Goal: Check status: Check status

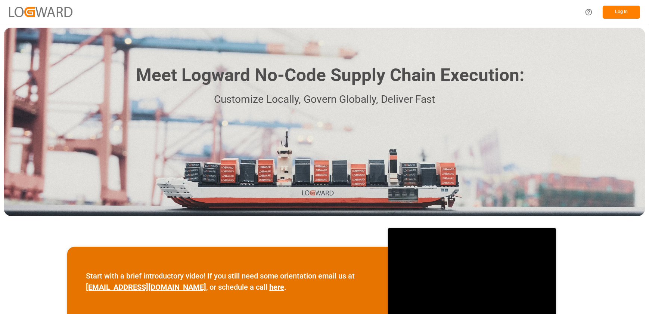
click at [626, 12] on button "Log In" at bounding box center [621, 12] width 37 height 13
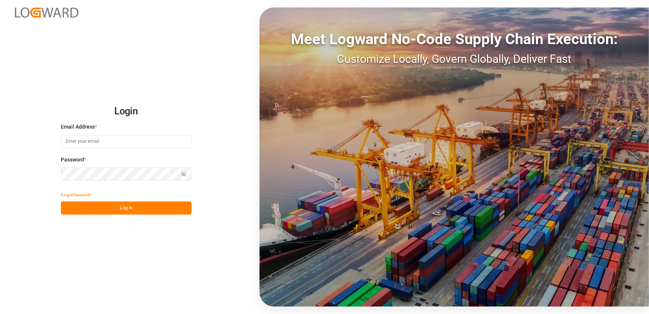
click at [108, 140] on input at bounding box center [126, 141] width 131 height 13
type input "[EMAIL_ADDRESS][DOMAIN_NAME]"
click at [98, 205] on button "Log In" at bounding box center [126, 207] width 131 height 13
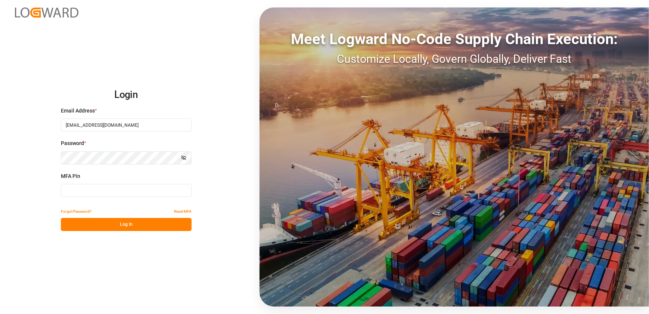
click at [69, 185] on input at bounding box center [126, 190] width 131 height 13
type input "305543"
click at [137, 225] on button "Log In" at bounding box center [126, 224] width 131 height 13
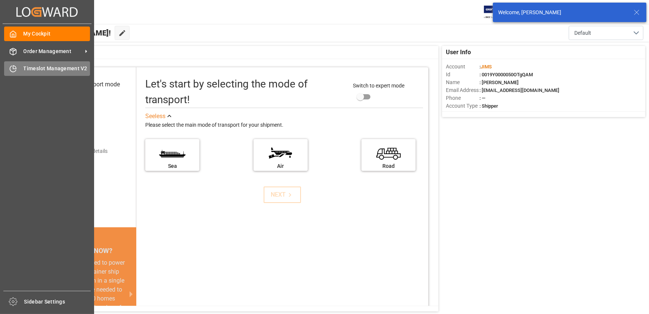
click at [24, 66] on span "Timeslot Management V2" at bounding box center [57, 69] width 67 height 8
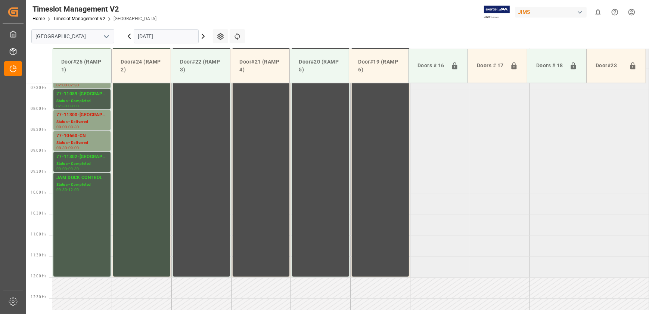
scroll to position [249, 0]
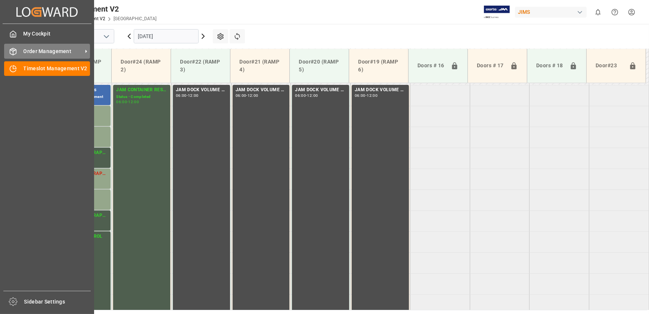
click at [31, 47] on div "Order Management Order Management" at bounding box center [47, 51] width 86 height 15
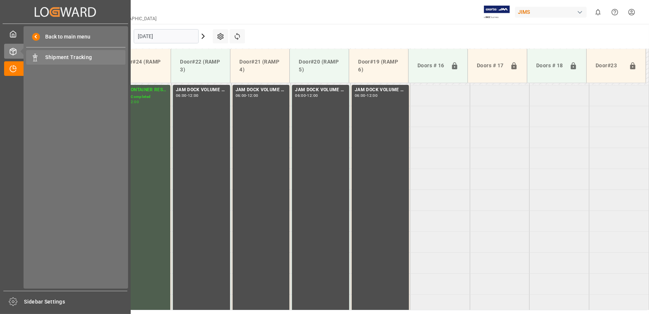
click at [53, 56] on span "Shipment Tracking" at bounding box center [86, 57] width 80 height 8
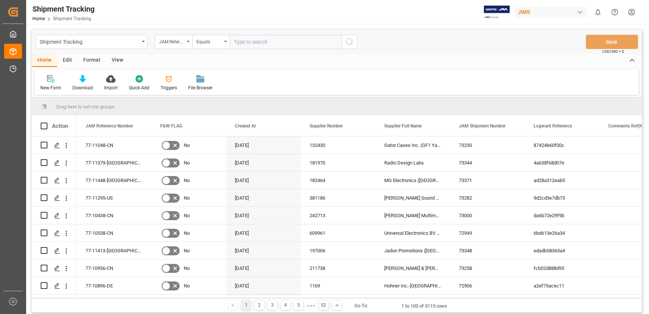
click at [286, 41] on input "text" at bounding box center [286, 42] width 112 height 14
type input "77-11400-us"
click at [352, 41] on icon "search button" at bounding box center [349, 41] width 9 height 9
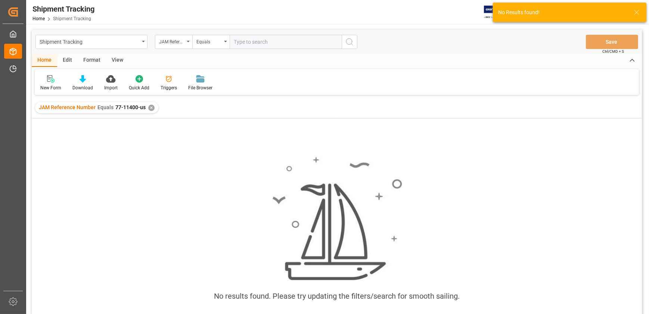
click at [149, 106] on div "✕" at bounding box center [151, 108] width 6 height 6
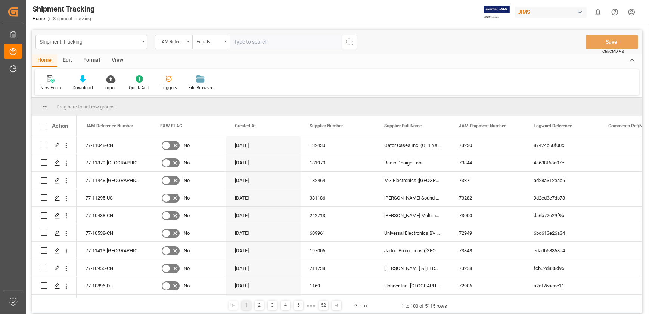
click at [285, 43] on input "text" at bounding box center [286, 42] width 112 height 14
click at [254, 43] on input "text" at bounding box center [286, 42] width 112 height 14
click at [245, 42] on input "text" at bounding box center [286, 42] width 112 height 14
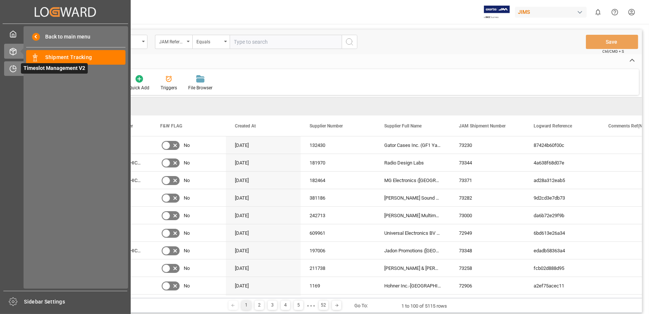
click at [13, 68] on icon at bounding box center [14, 67] width 3 height 3
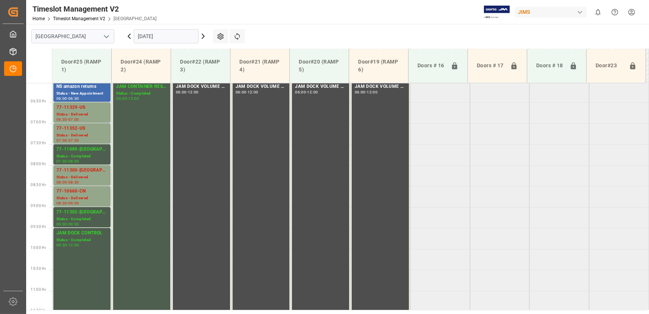
click at [173, 34] on input "[DATE]" at bounding box center [166, 36] width 65 height 14
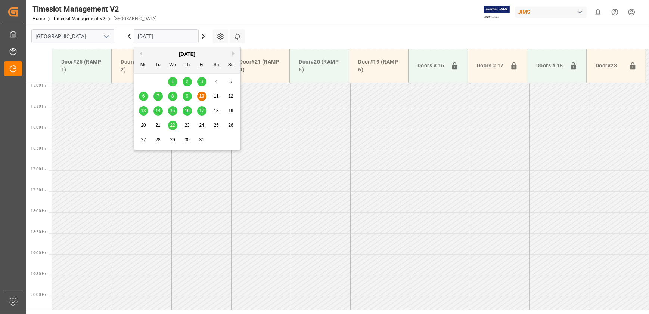
scroll to position [630, 0]
click at [157, 112] on span "14" at bounding box center [157, 110] width 5 height 5
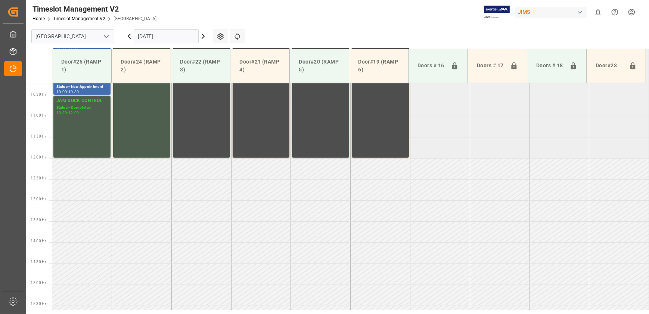
scroll to position [189, 0]
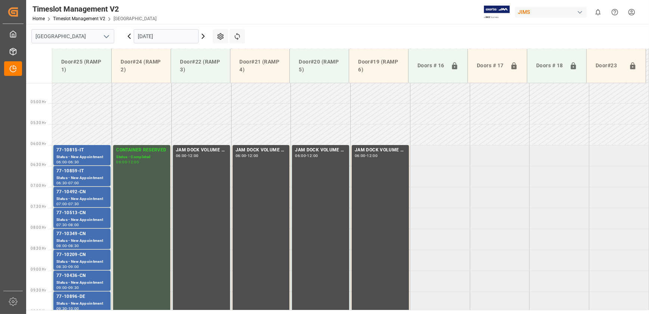
click at [160, 37] on input "[DATE]" at bounding box center [166, 36] width 65 height 14
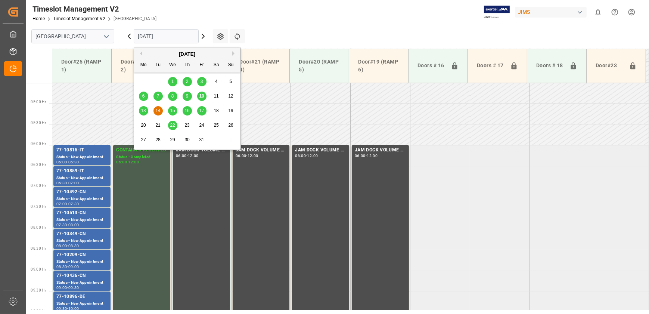
click at [171, 109] on span "15" at bounding box center [172, 110] width 5 height 5
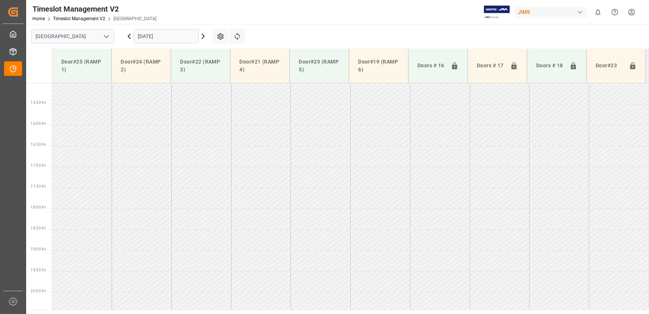
scroll to position [630, 0]
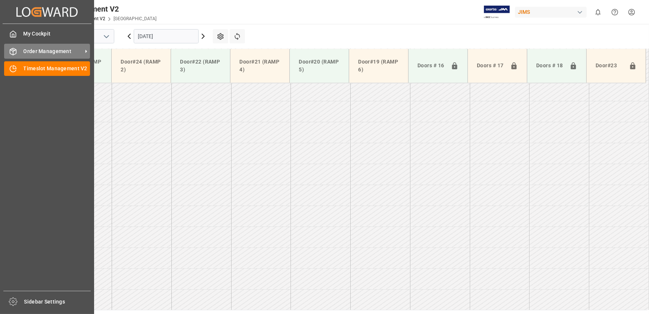
click at [19, 50] on div "Order Management Order Management" at bounding box center [47, 51] width 86 height 15
click at [18, 49] on div "Order Management Order Management" at bounding box center [47, 51] width 86 height 15
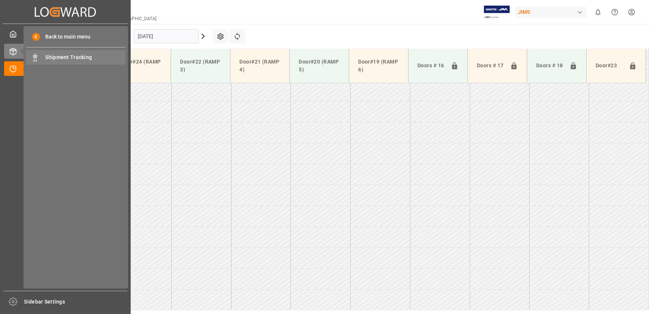
click at [54, 57] on span "Shipment Tracking" at bounding box center [86, 57] width 80 height 8
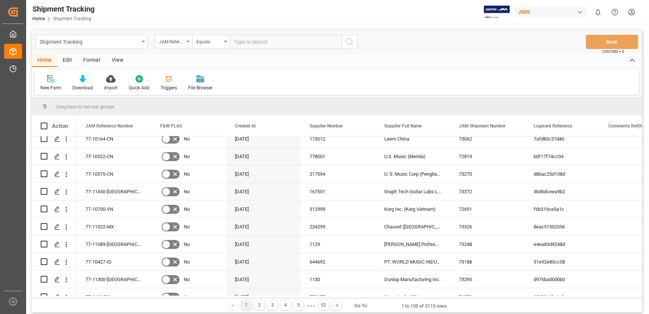
scroll to position [272, 0]
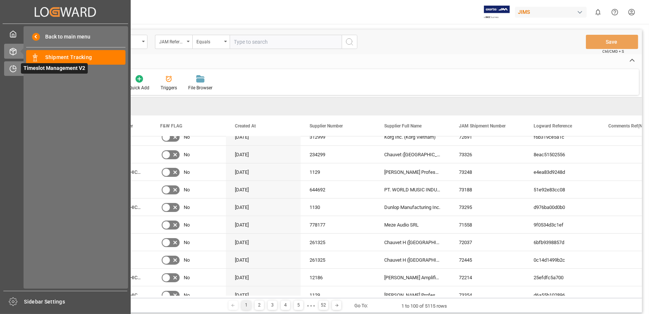
click at [15, 70] on icon at bounding box center [12, 68] width 7 height 7
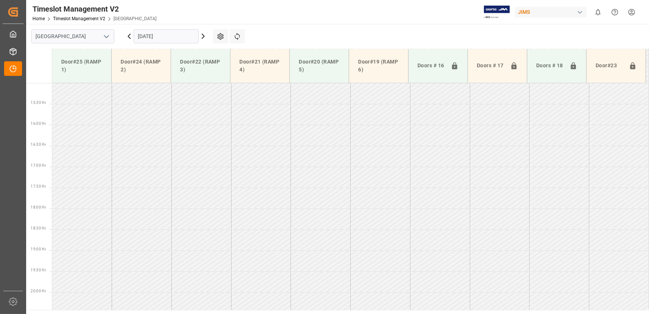
scroll to position [630, 0]
click at [185, 40] on input "[DATE]" at bounding box center [166, 36] width 65 height 14
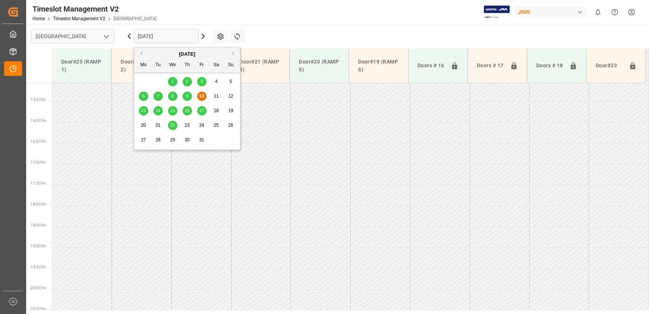
click at [171, 110] on span "15" at bounding box center [172, 110] width 5 height 5
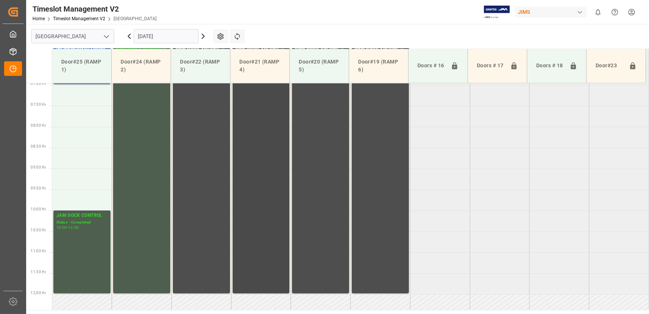
scroll to position [121, 0]
